Goal: Task Accomplishment & Management: Use online tool/utility

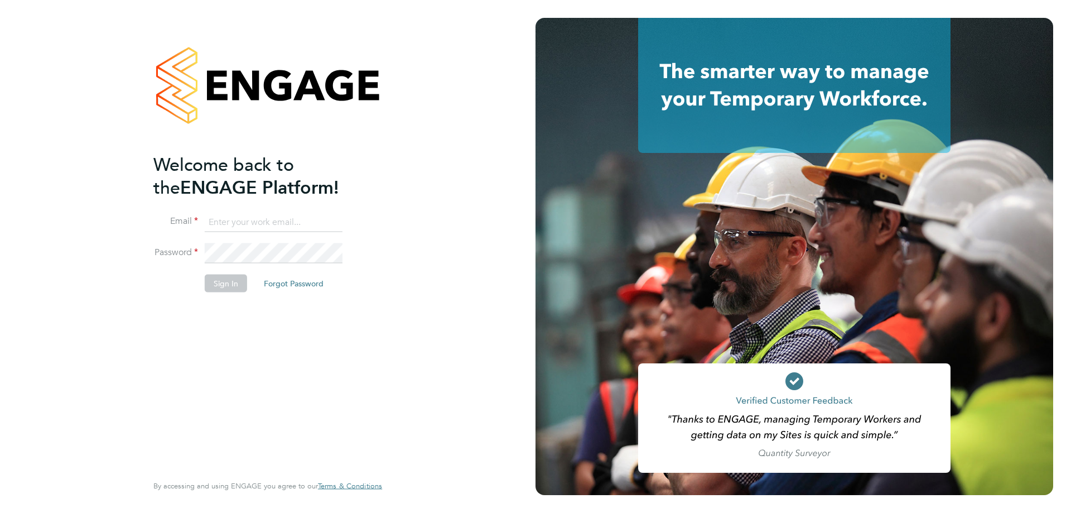
type input "[EMAIL_ADDRESS][DOMAIN_NAME]"
click at [246, 281] on li "Sign In Forgot Password" at bounding box center [262, 288] width 218 height 29
click at [238, 281] on button "Sign In" at bounding box center [226, 283] width 42 height 18
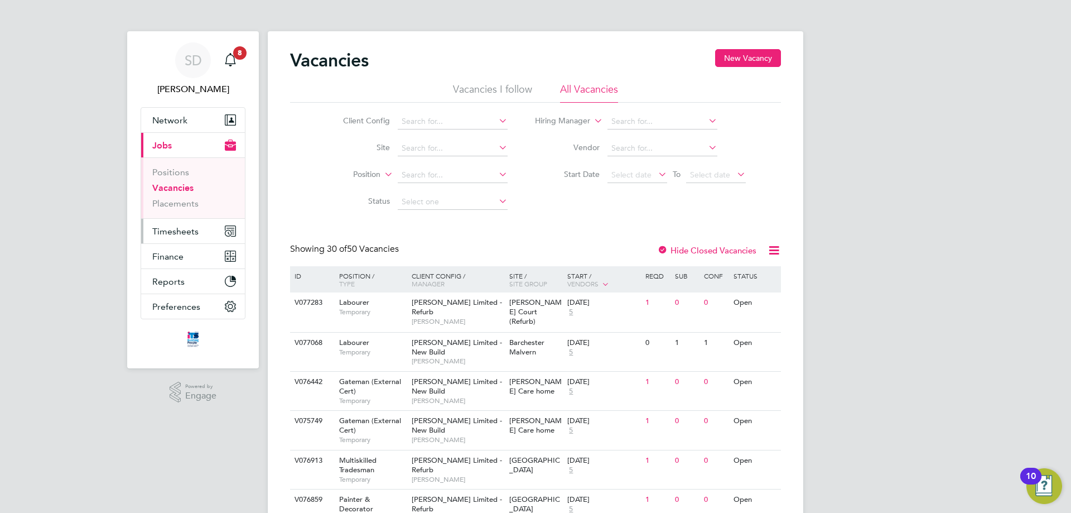
click at [209, 230] on button "Timesheets" at bounding box center [193, 231] width 104 height 25
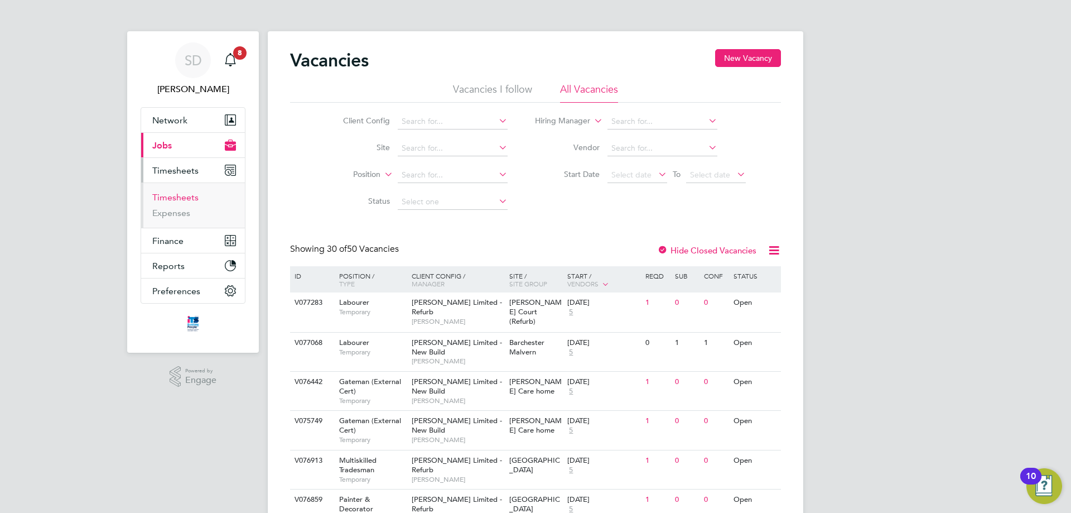
click at [187, 194] on link "Timesheets" at bounding box center [175, 197] width 46 height 11
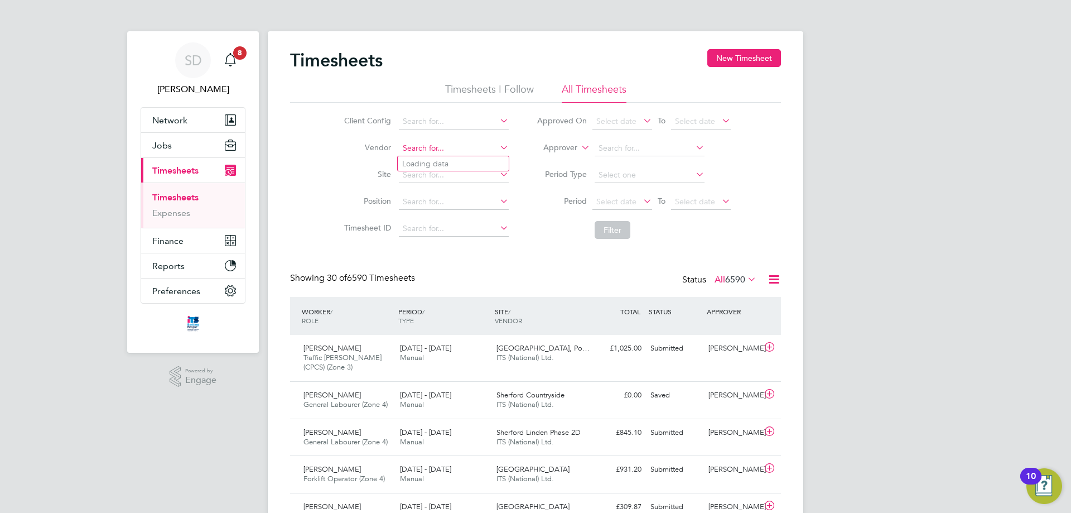
click at [423, 149] on input at bounding box center [454, 149] width 110 height 16
click at [419, 191] on li "Position" at bounding box center [425, 202] width 196 height 27
click at [419, 176] on input at bounding box center [454, 175] width 110 height 16
click at [444, 238] on li "Mark et Street" at bounding box center [486, 233] width 176 height 15
type input "[GEOGRAPHIC_DATA]"
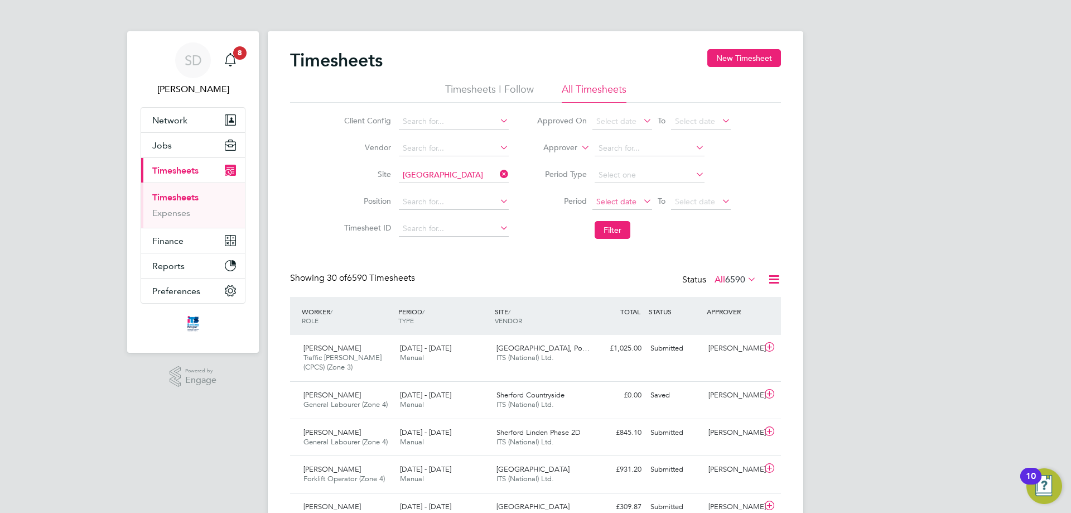
click at [609, 200] on span "Select date" at bounding box center [616, 201] width 40 height 10
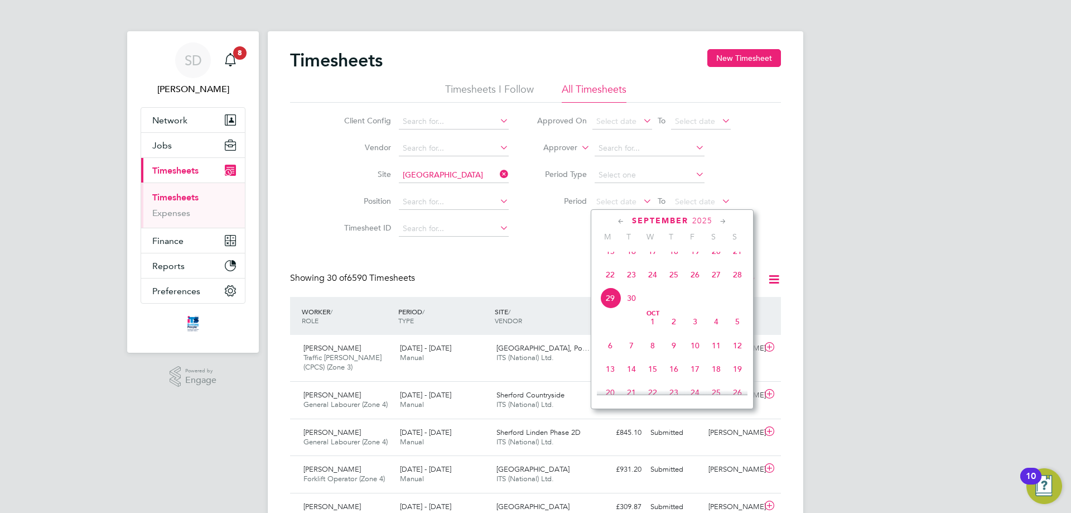
click at [607, 285] on span "22" at bounding box center [610, 274] width 21 height 21
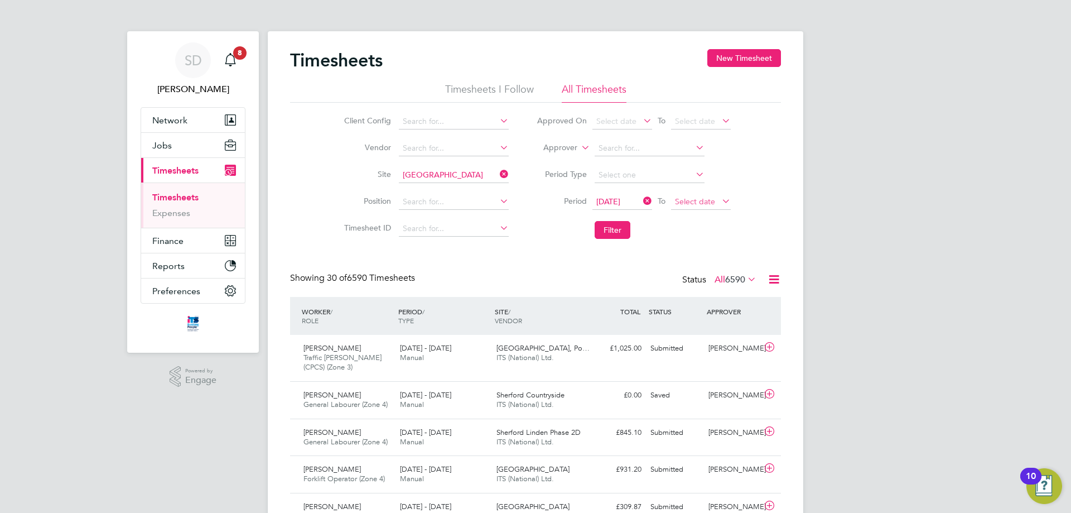
click at [683, 202] on span "Select date" at bounding box center [695, 201] width 40 height 10
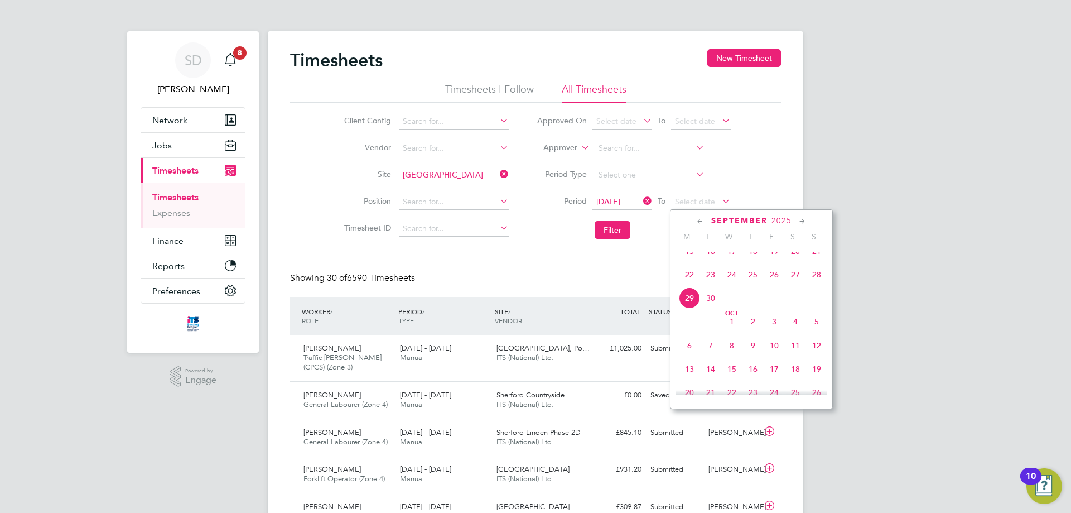
click at [818, 284] on span "28" at bounding box center [816, 274] width 21 height 21
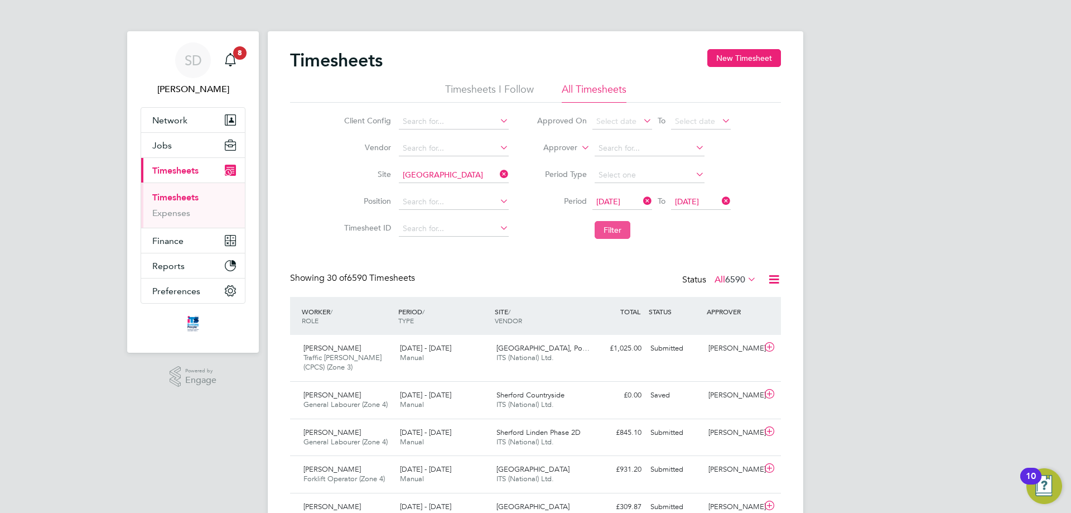
click at [615, 224] on button "Filter" at bounding box center [613, 230] width 36 height 18
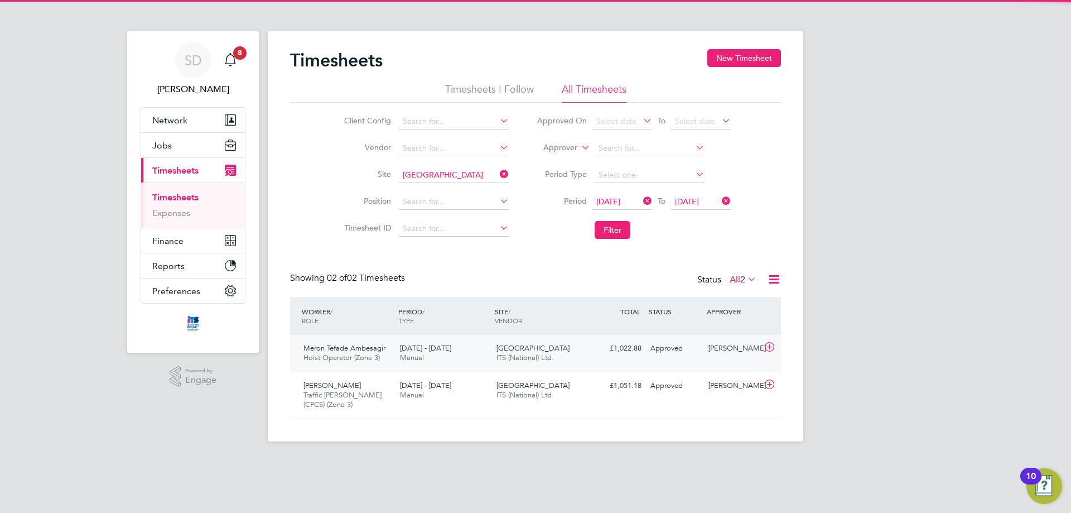
click at [412, 356] on span "Manual" at bounding box center [412, 357] width 24 height 9
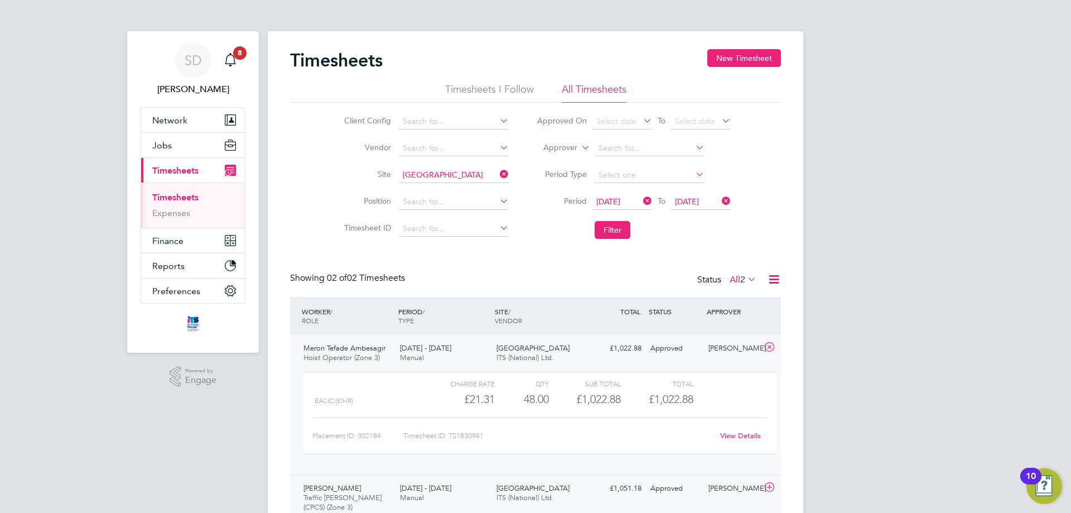
click at [514, 486] on span "[GEOGRAPHIC_DATA]" at bounding box center [532, 487] width 73 height 9
click at [453, 170] on input at bounding box center [454, 175] width 110 height 16
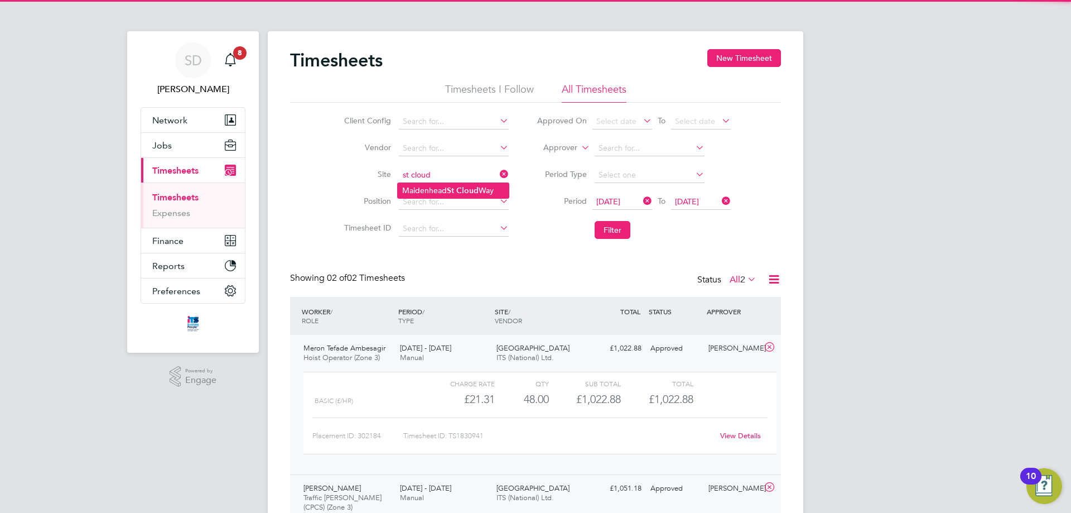
click at [479, 183] on li "[GEOGRAPHIC_DATA]" at bounding box center [453, 190] width 111 height 15
type input "[GEOGRAPHIC_DATA]"
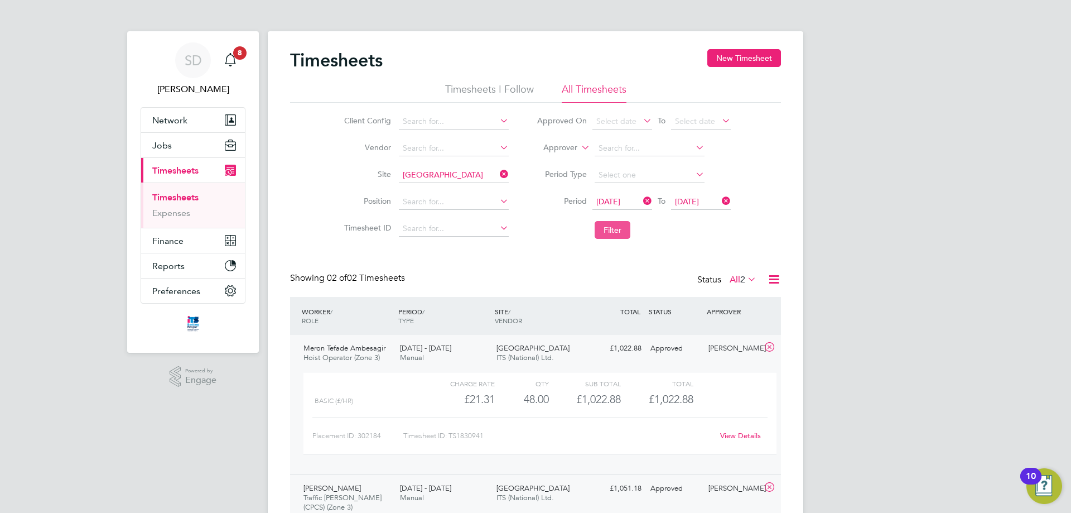
click at [622, 228] on button "Filter" at bounding box center [613, 230] width 36 height 18
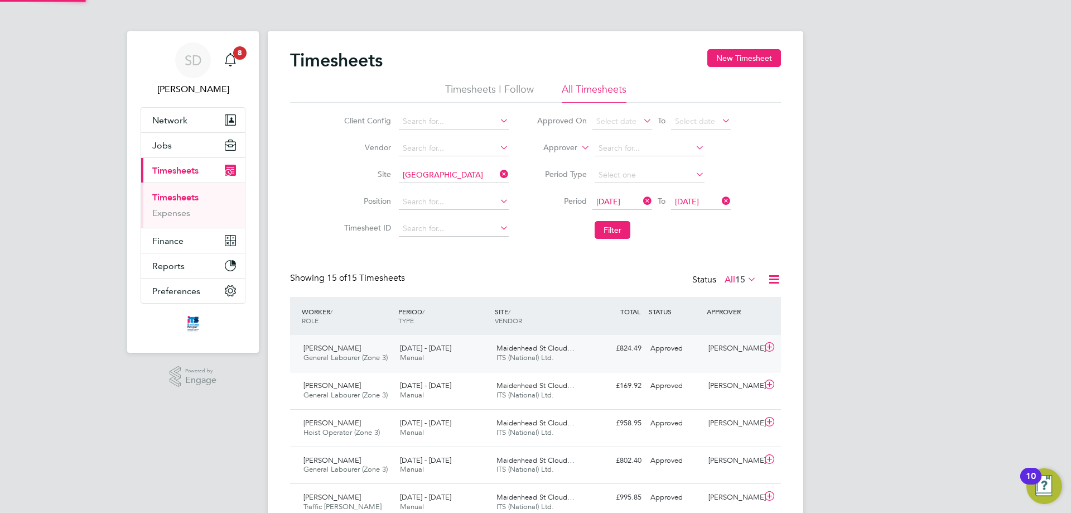
scroll to position [28, 97]
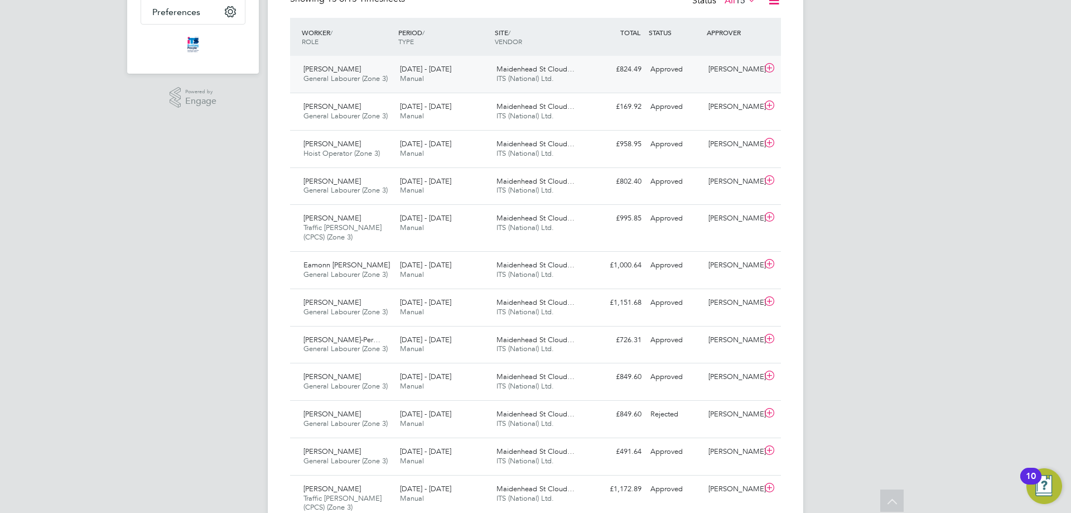
click at [500, 62] on div "Maidenhead St Cloud… ITS (National) Ltd." at bounding box center [540, 74] width 96 height 28
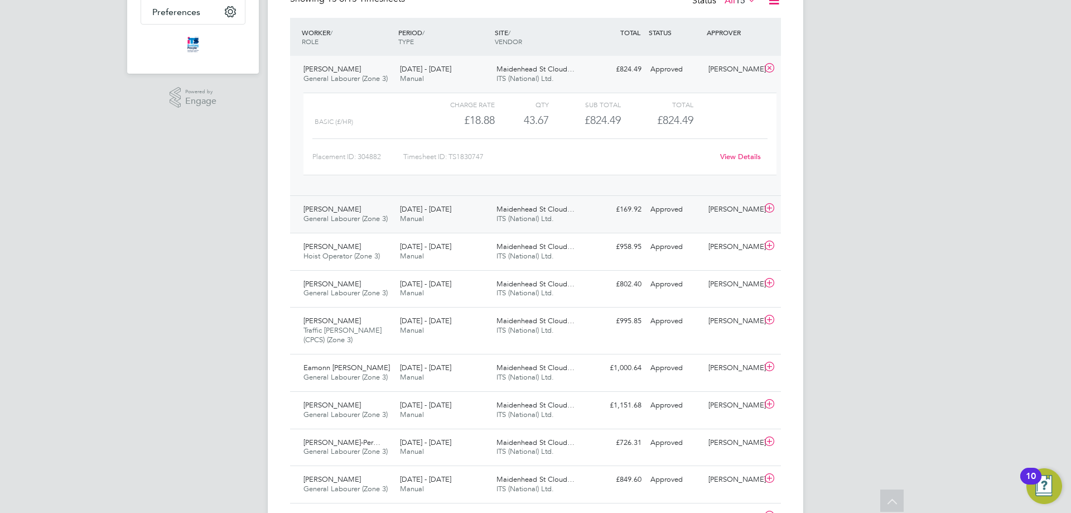
click at [385, 223] on span "General Labourer (Zone 3)" at bounding box center [345, 218] width 84 height 9
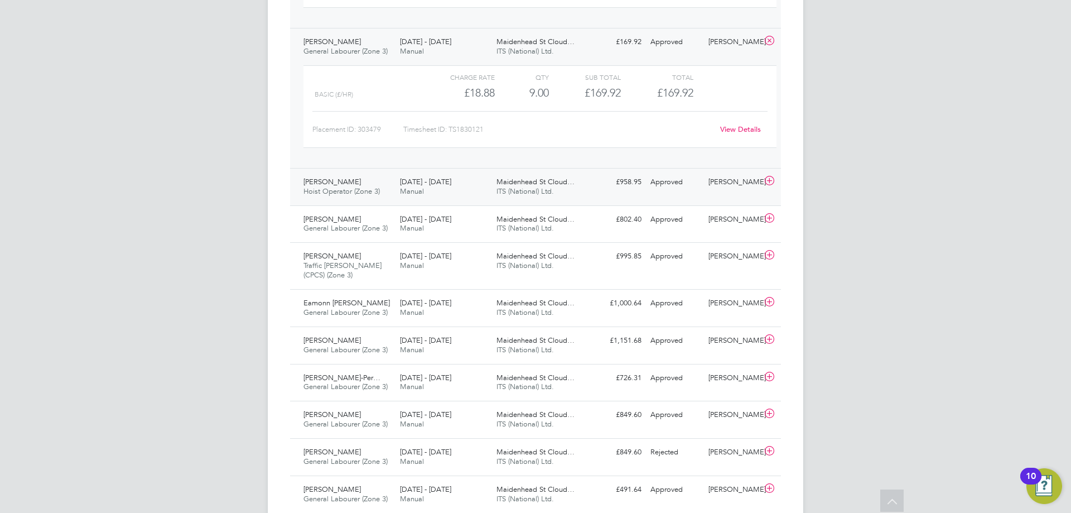
click at [430, 186] on div "[DATE] - [DATE] Manual" at bounding box center [443, 187] width 96 height 28
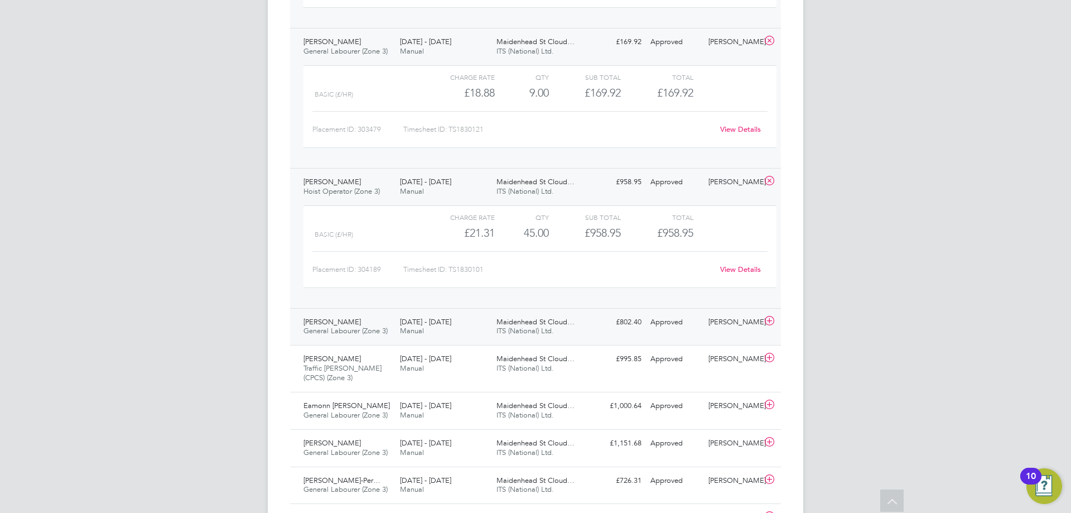
click at [420, 317] on span "[DATE] - [DATE]" at bounding box center [425, 321] width 51 height 9
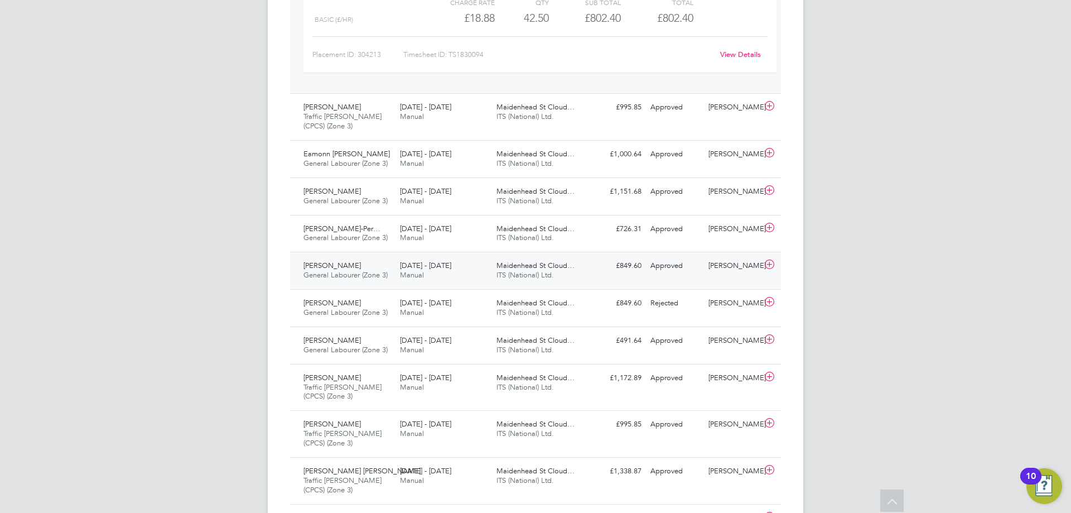
scroll to position [837, 0]
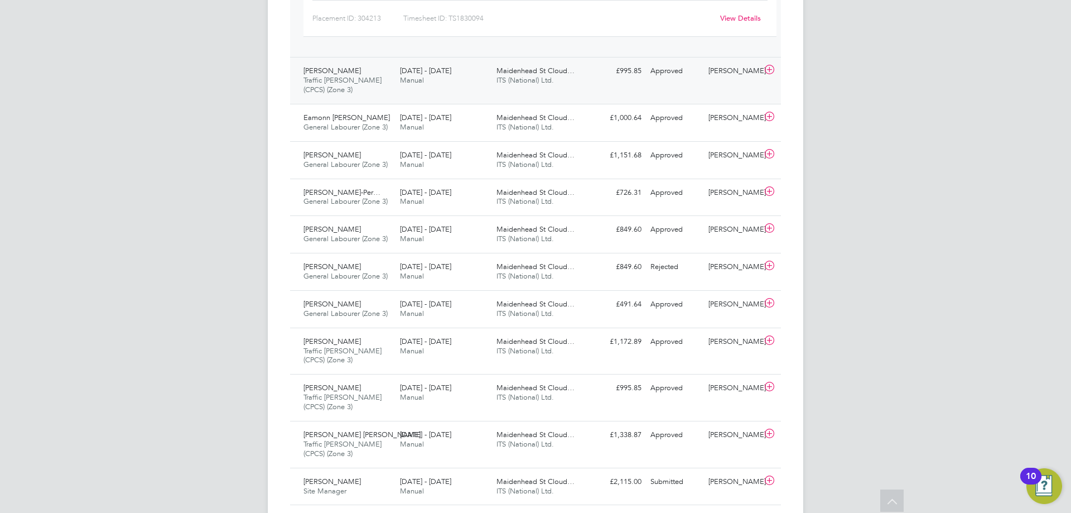
click at [483, 95] on div "Seedy Kanyi Traffic [PERSON_NAME] (CPCS) (Zone 3) [DATE] - [DATE] [DATE] - [DAT…" at bounding box center [535, 80] width 491 height 47
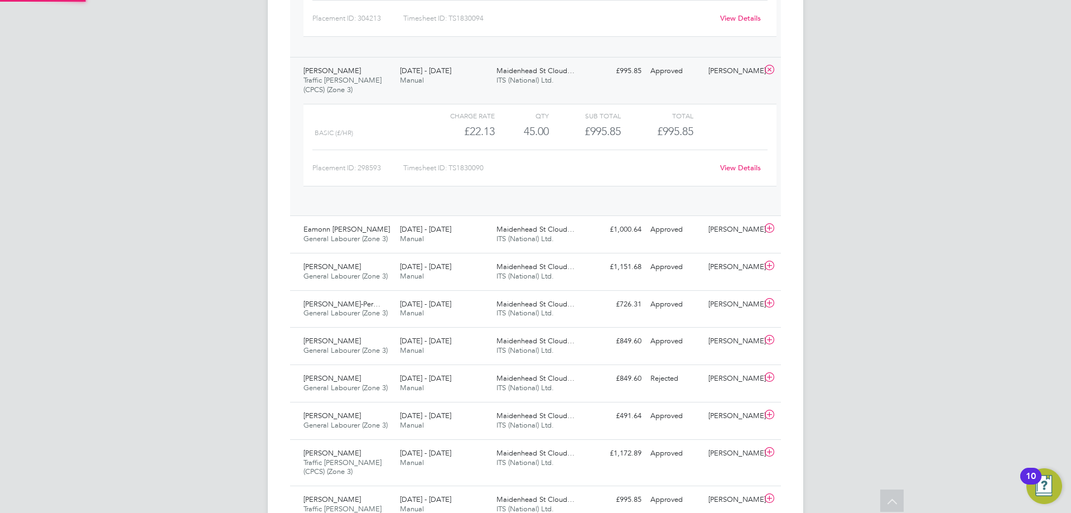
scroll to position [19, 109]
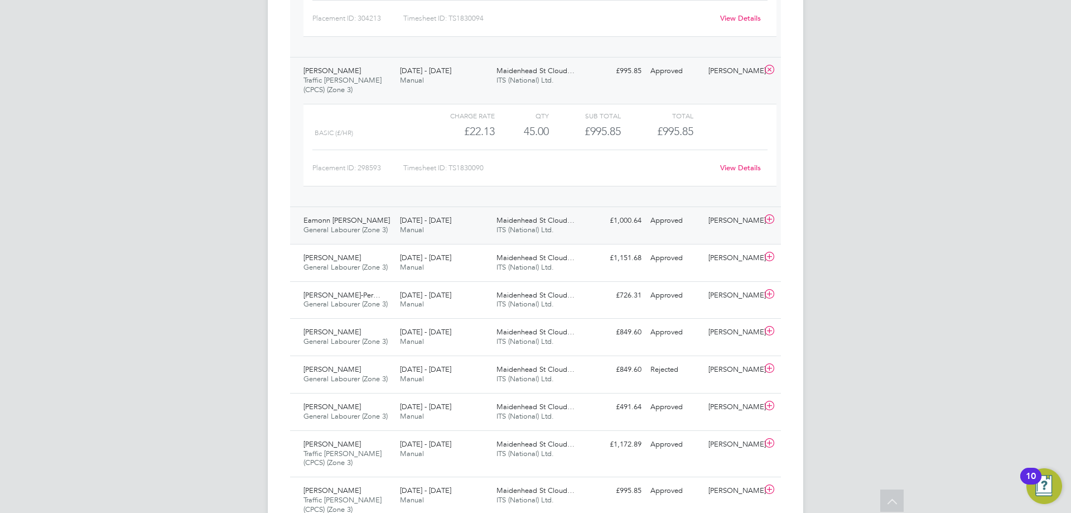
click at [517, 219] on span "Maidenhead St Cloud…" at bounding box center [535, 219] width 78 height 9
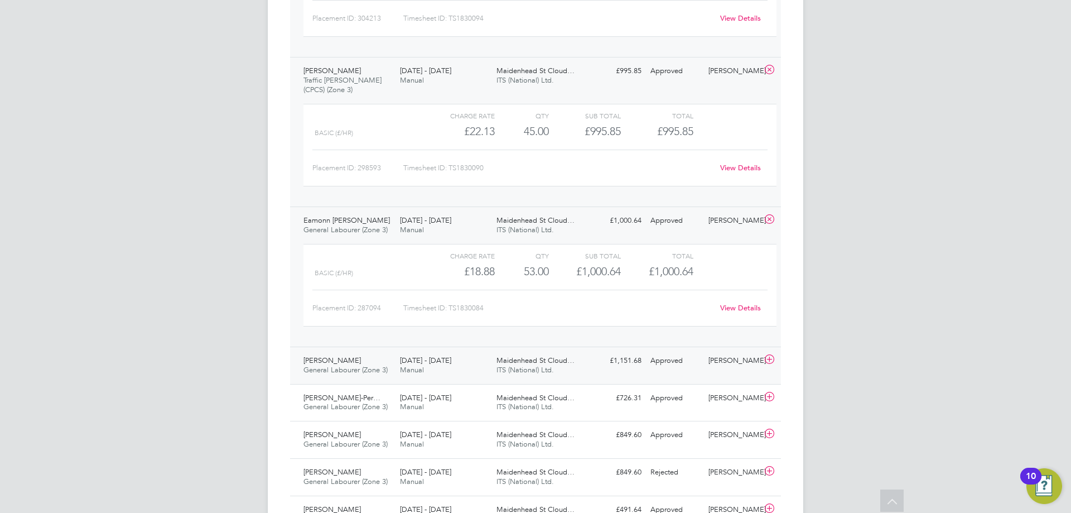
click at [478, 355] on div "[DATE] - [DATE] Manual" at bounding box center [443, 365] width 96 height 28
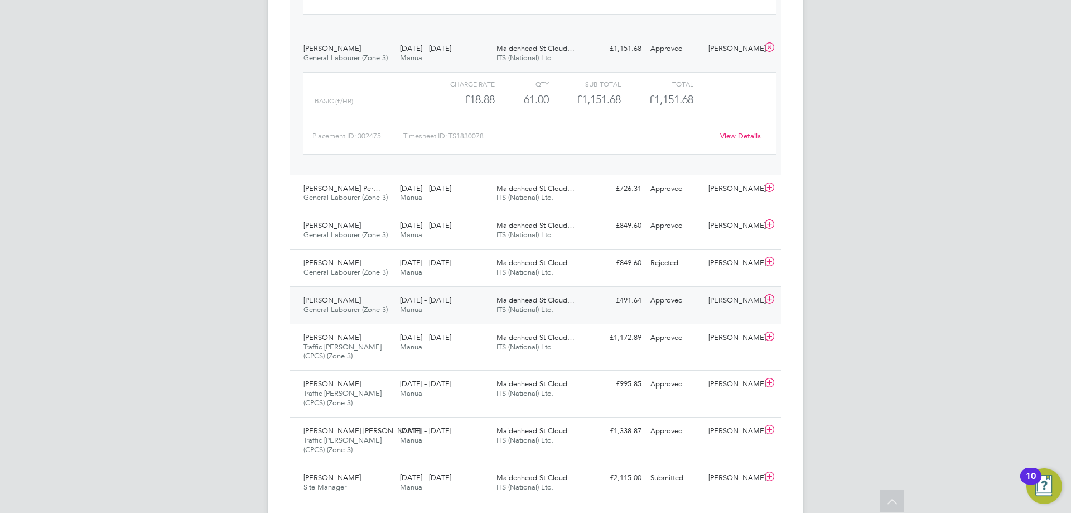
scroll to position [1171, 0]
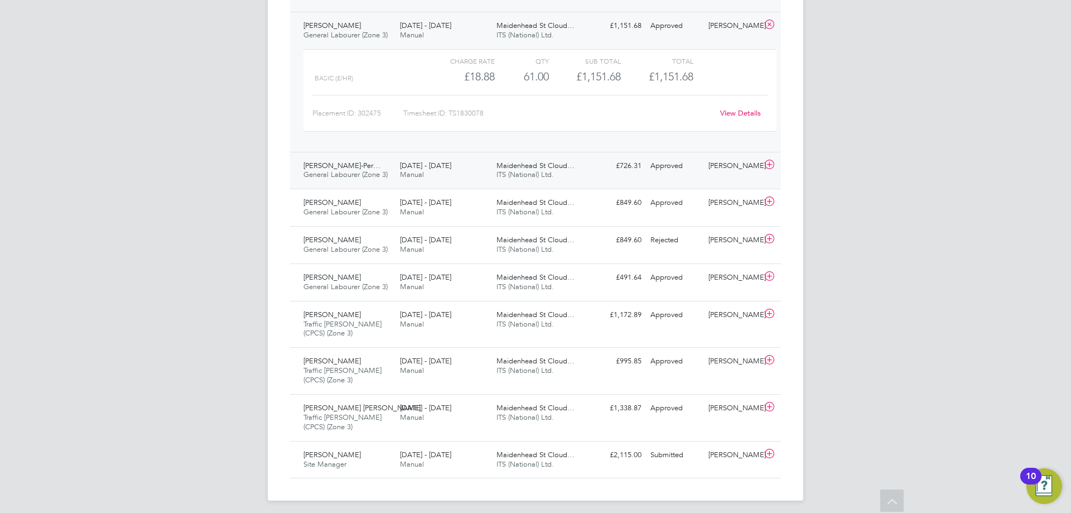
click at [524, 167] on span "Maidenhead St Cloud…" at bounding box center [535, 165] width 78 height 9
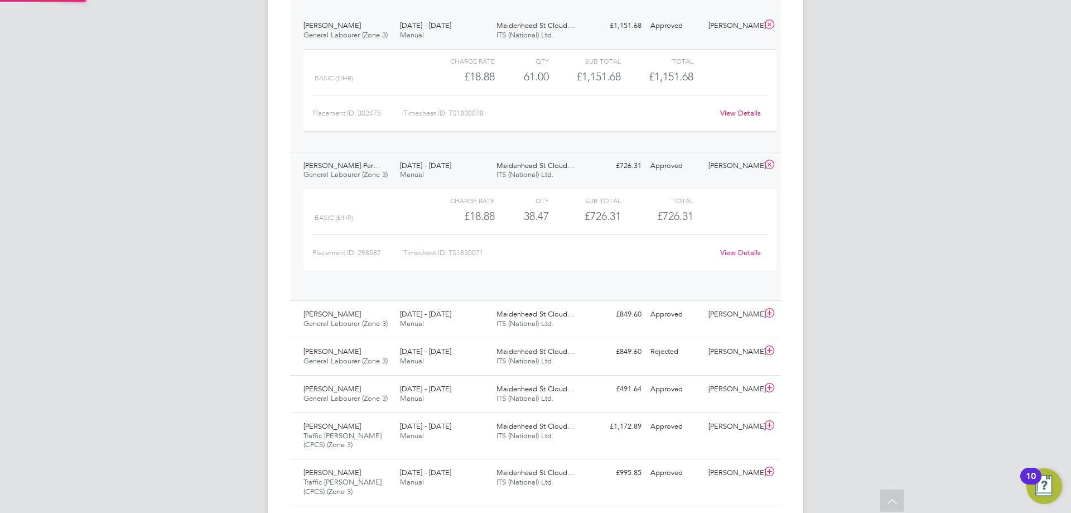
scroll to position [19, 109]
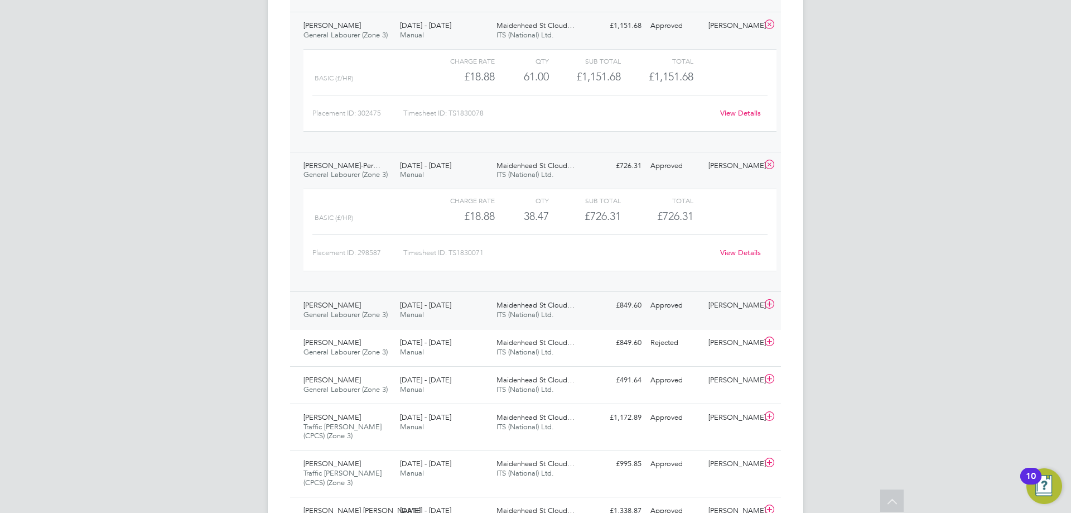
click at [558, 309] on span "Maidenhead St Cloud…" at bounding box center [535, 304] width 78 height 9
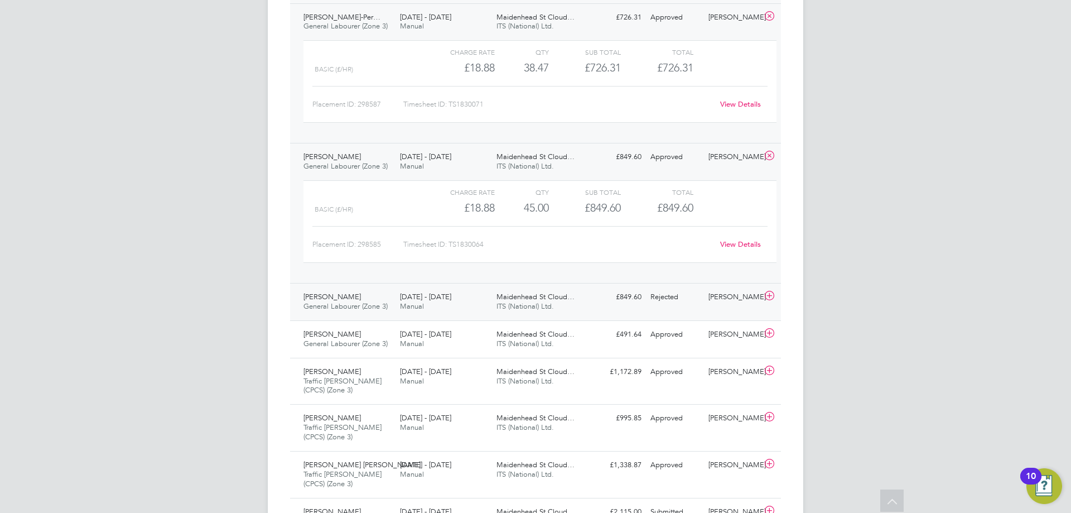
scroll to position [1382, 0]
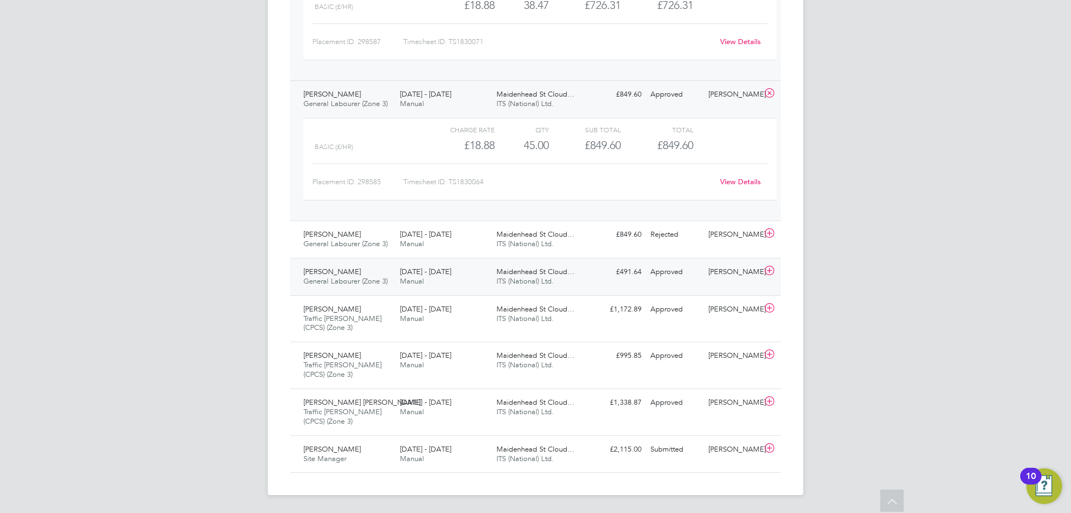
click at [425, 270] on span "[DATE] - [DATE]" at bounding box center [425, 271] width 51 height 9
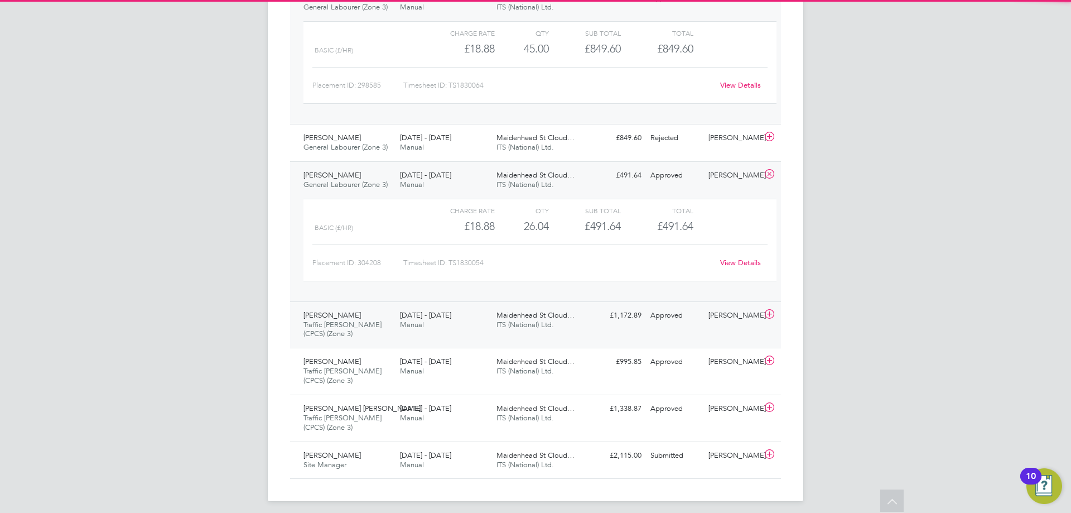
scroll to position [1485, 0]
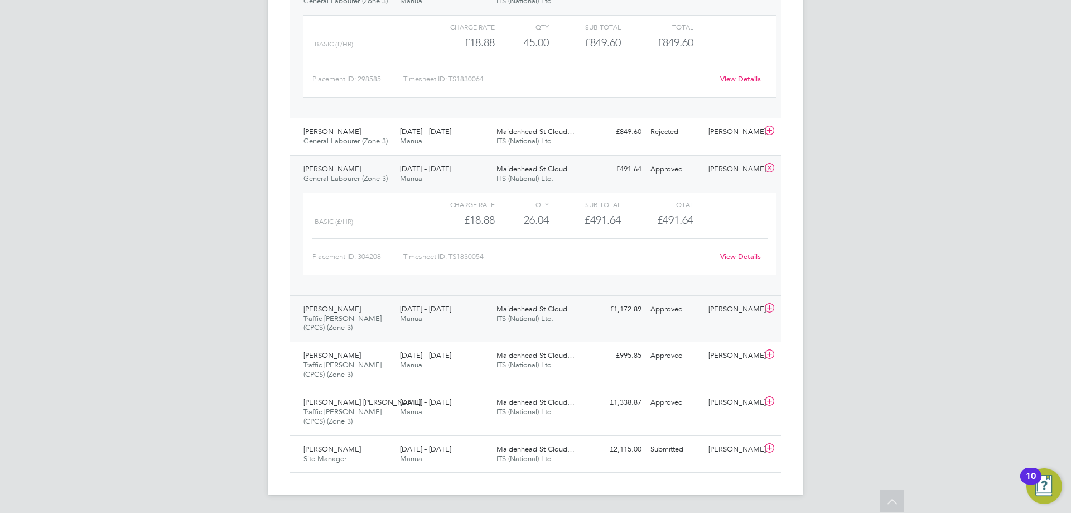
click at [511, 315] on span "ITS (National) Ltd." at bounding box center [524, 317] width 57 height 9
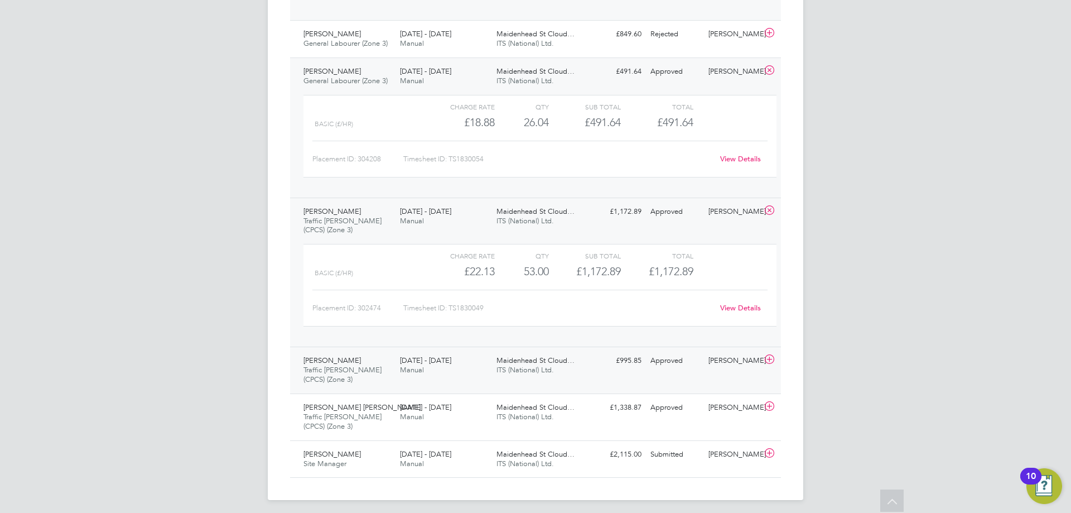
scroll to position [1587, 0]
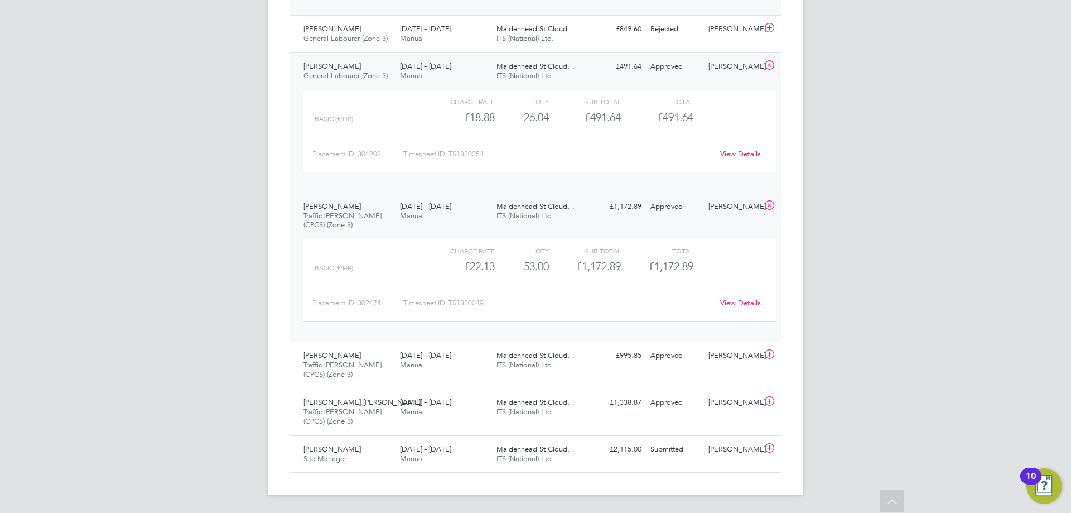
drag, startPoint x: 501, startPoint y: 364, endPoint x: 268, endPoint y: 369, distance: 233.2
click at [501, 364] on span "ITS (National) Ltd." at bounding box center [524, 364] width 57 height 9
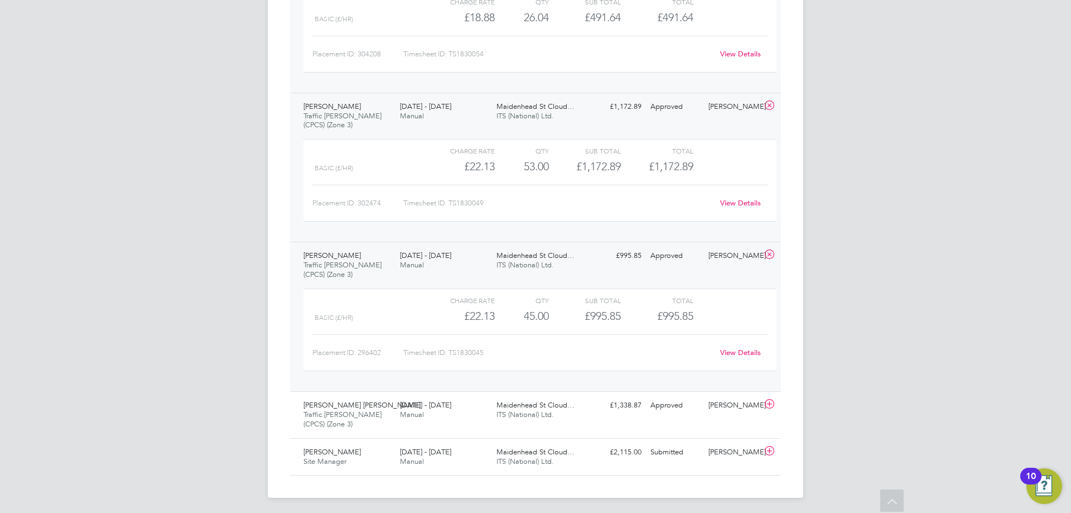
scroll to position [1690, 0]
click at [562, 403] on span "Maidenhead St Cloud…" at bounding box center [535, 401] width 78 height 9
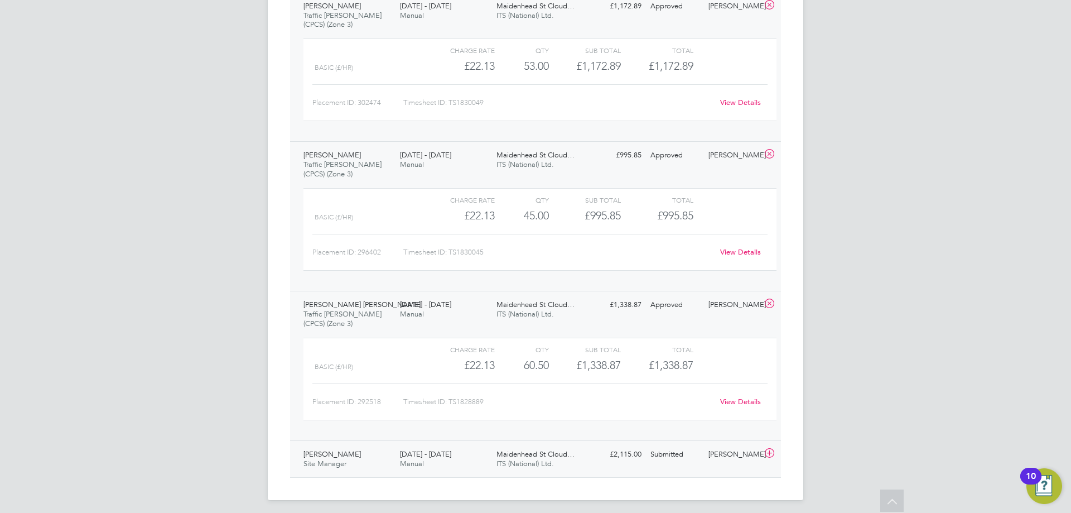
scroll to position [1793, 0]
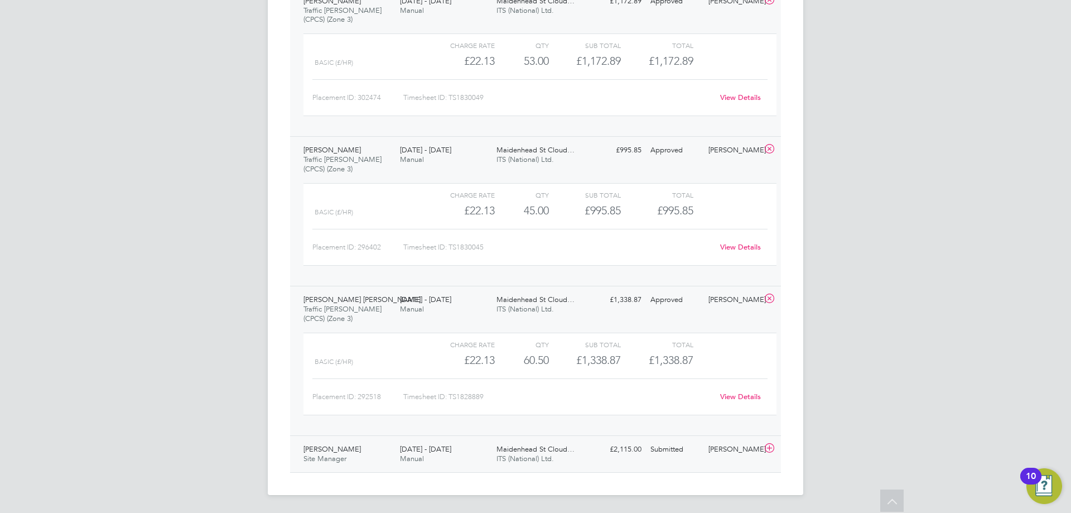
click at [515, 455] on span "ITS (National) Ltd." at bounding box center [524, 457] width 57 height 9
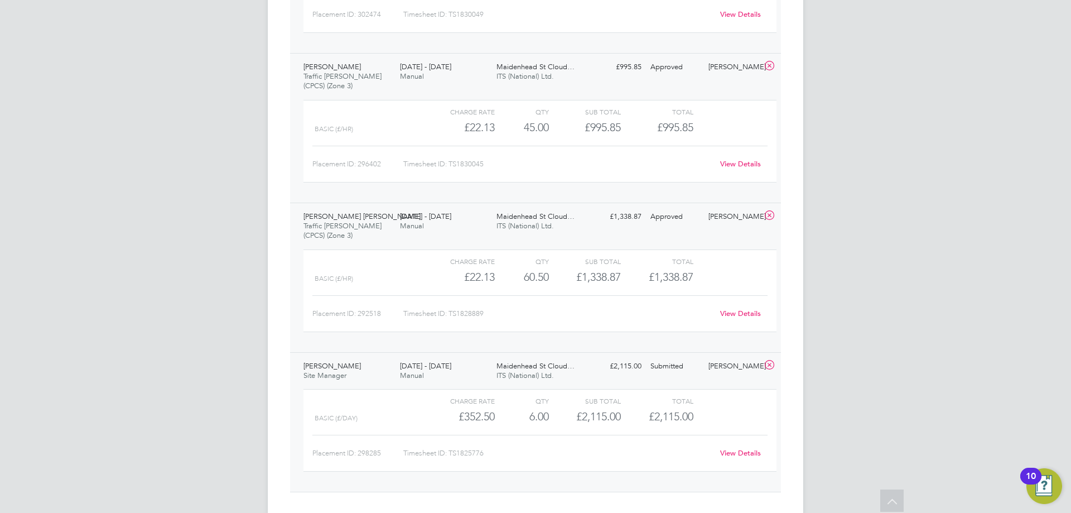
scroll to position [1895, 0]
